Goal: Check status: Check status

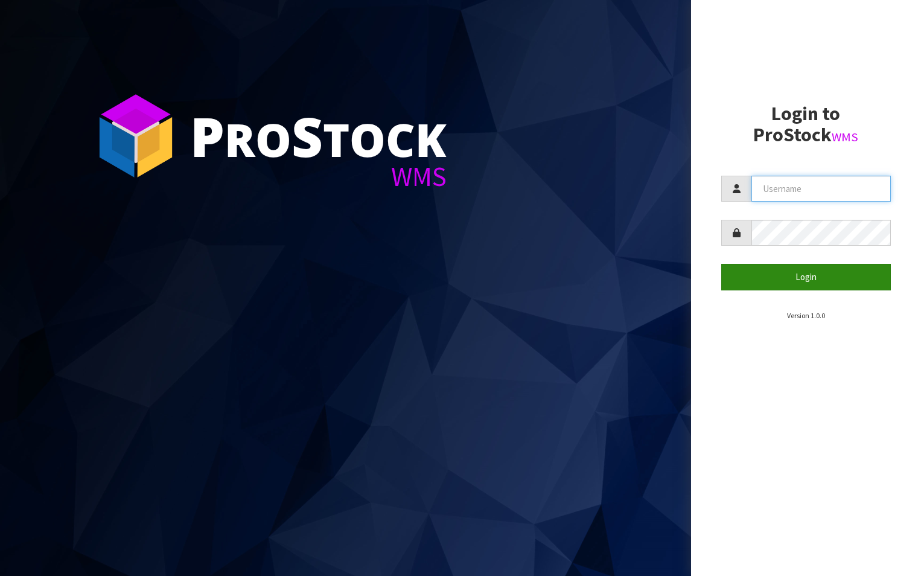
type input "aquacooler"
click at [804, 277] on button "Login" at bounding box center [806, 277] width 170 height 26
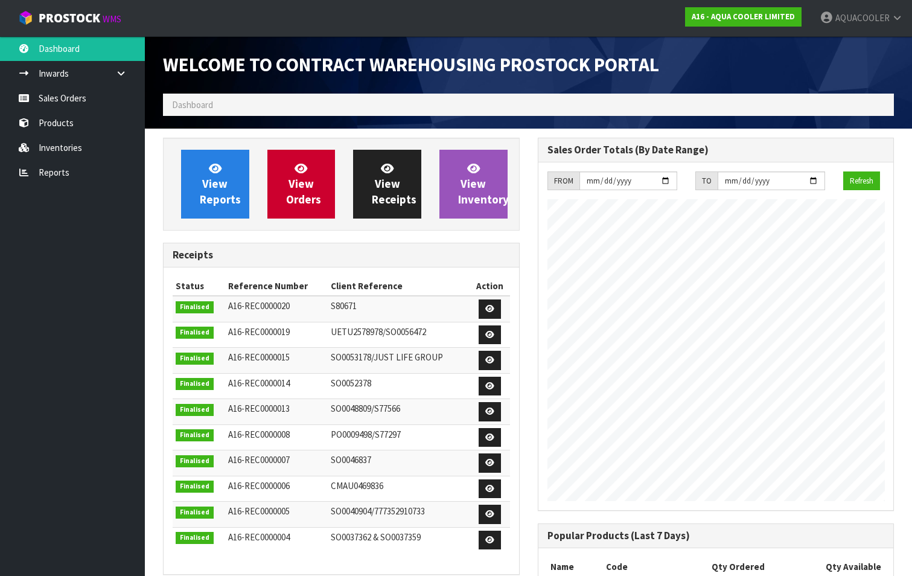
scroll to position [708, 374]
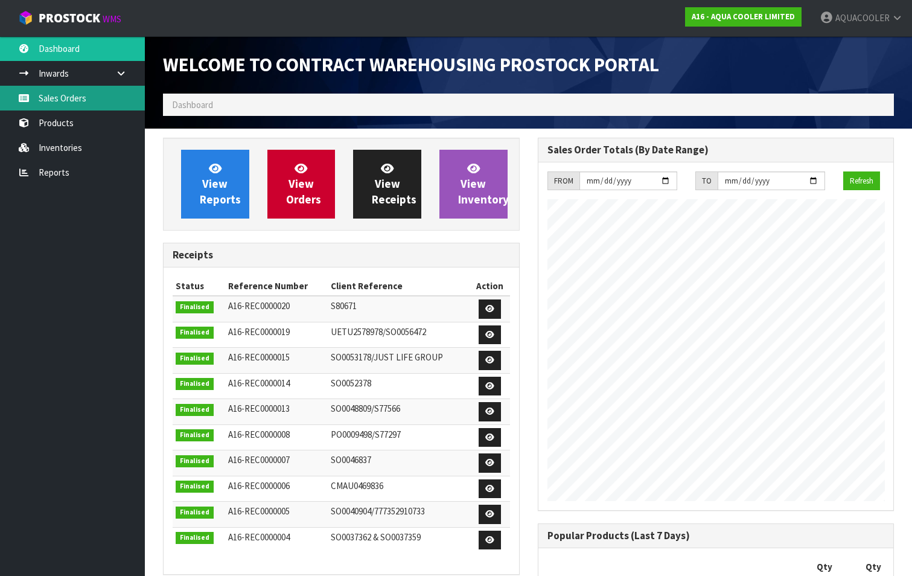
click at [63, 98] on link "Sales Orders" at bounding box center [72, 98] width 145 height 25
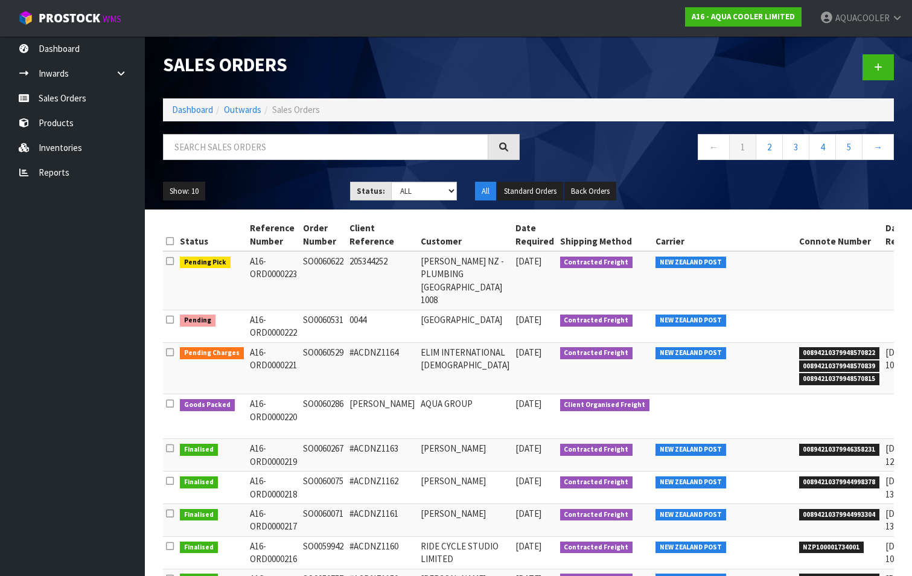
drag, startPoint x: 298, startPoint y: 263, endPoint x: 340, endPoint y: 261, distance: 41.7
click at [340, 261] on td "SO0060622" at bounding box center [323, 280] width 46 height 59
drag, startPoint x: 340, startPoint y: 261, endPoint x: 327, endPoint y: 261, distance: 13.3
copy td "SO0060622"
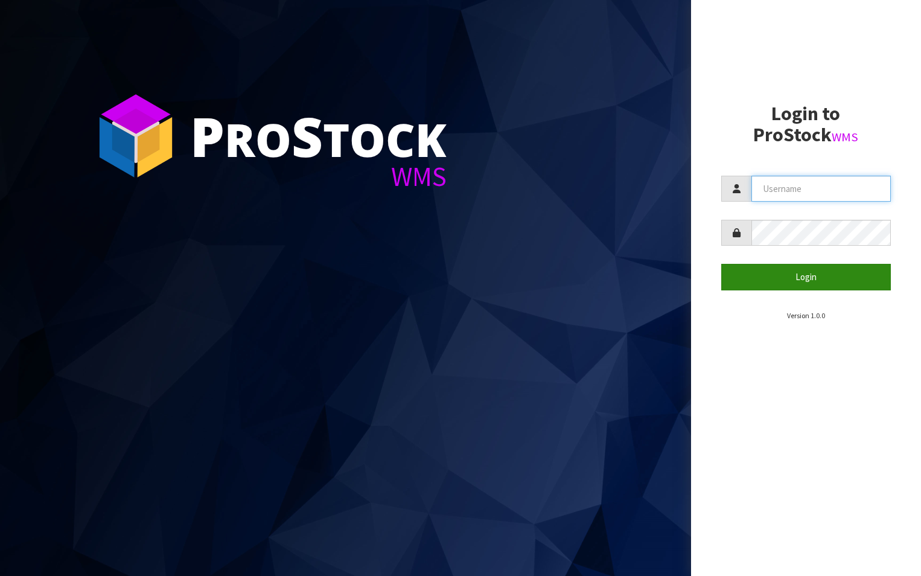
type input "aquacooler"
click at [800, 282] on button "Login" at bounding box center [806, 277] width 170 height 26
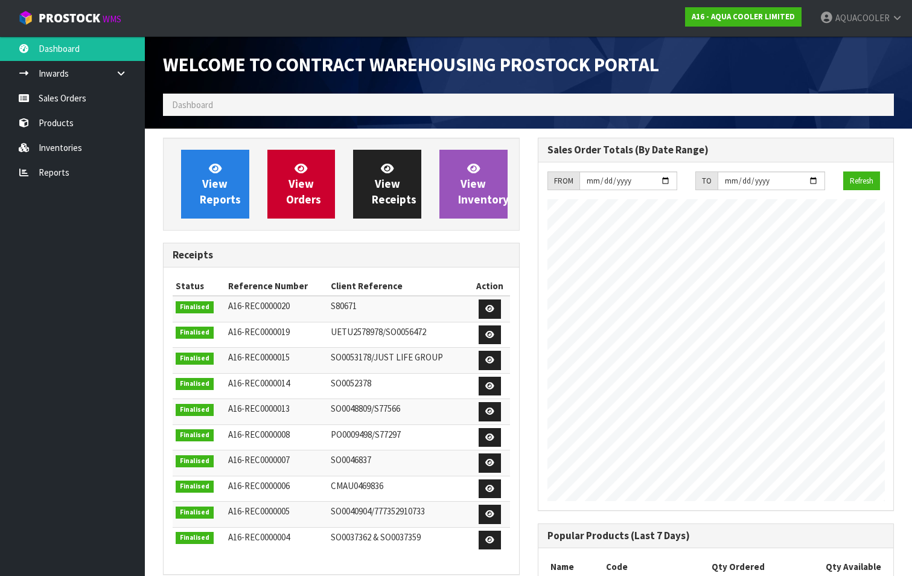
scroll to position [708, 374]
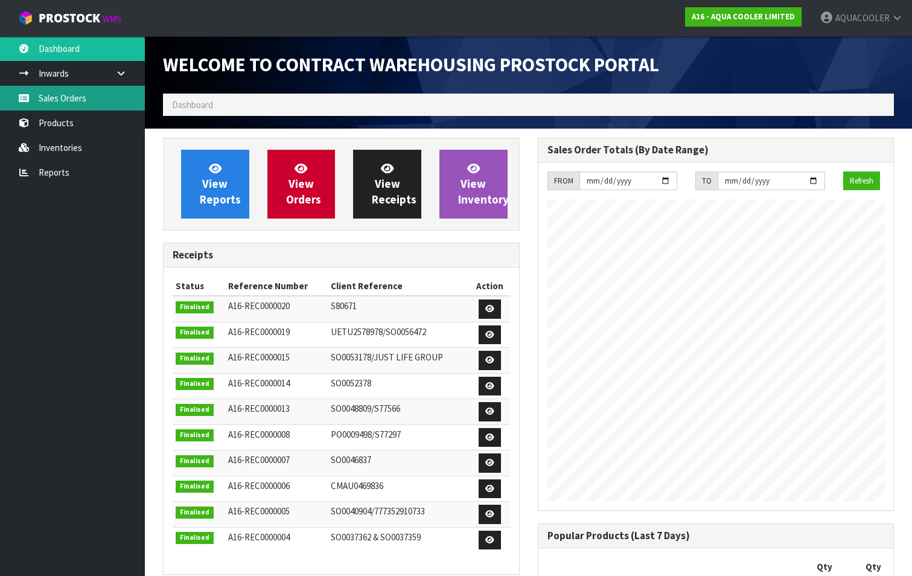
click at [77, 94] on link "Sales Orders" at bounding box center [72, 98] width 145 height 25
